Goal: Book appointment/travel/reservation

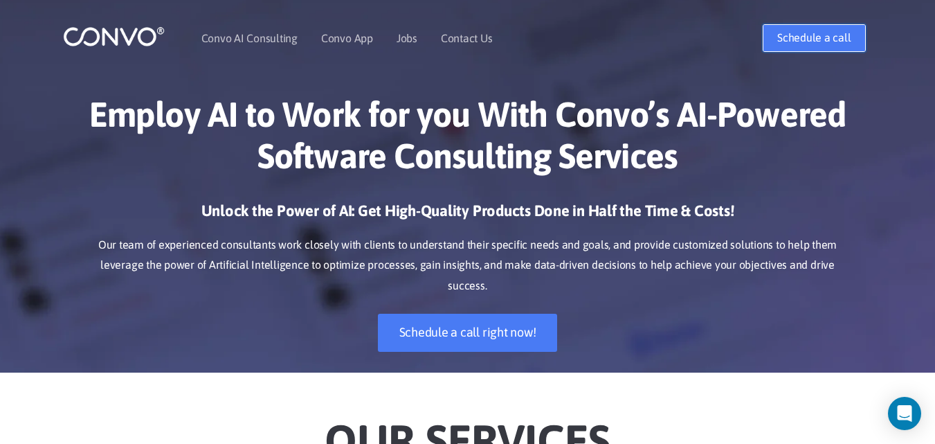
click at [813, 37] on link "Schedule a call" at bounding box center [814, 38] width 102 height 28
click at [260, 37] on link "Convo AI Consulting" at bounding box center [249, 38] width 96 height 11
click at [446, 314] on link "Schedule a call right now!" at bounding box center [468, 333] width 180 height 38
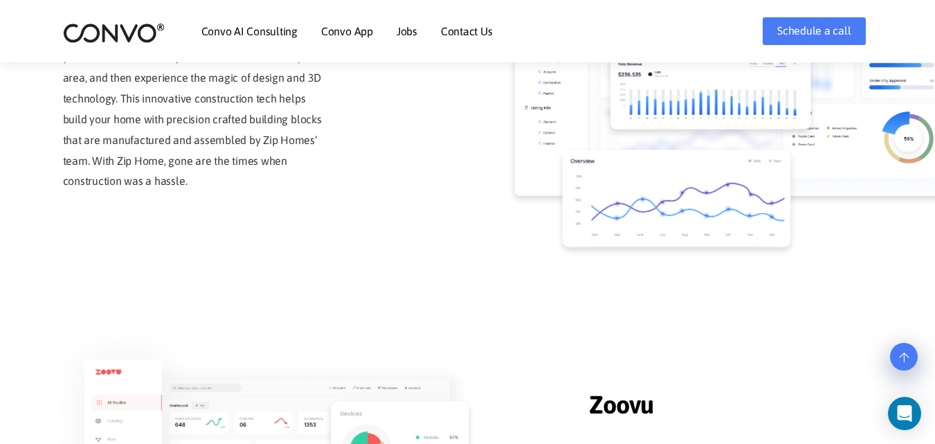
scroll to position [1384, 0]
